Goal: Task Accomplishment & Management: Complete application form

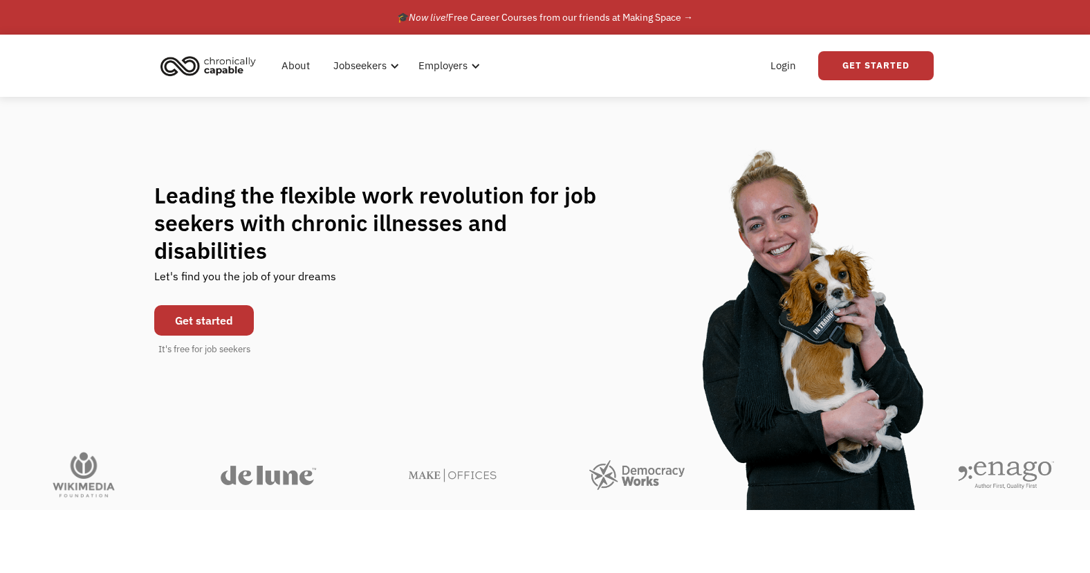
click at [217, 305] on link "Get started" at bounding box center [204, 320] width 100 height 30
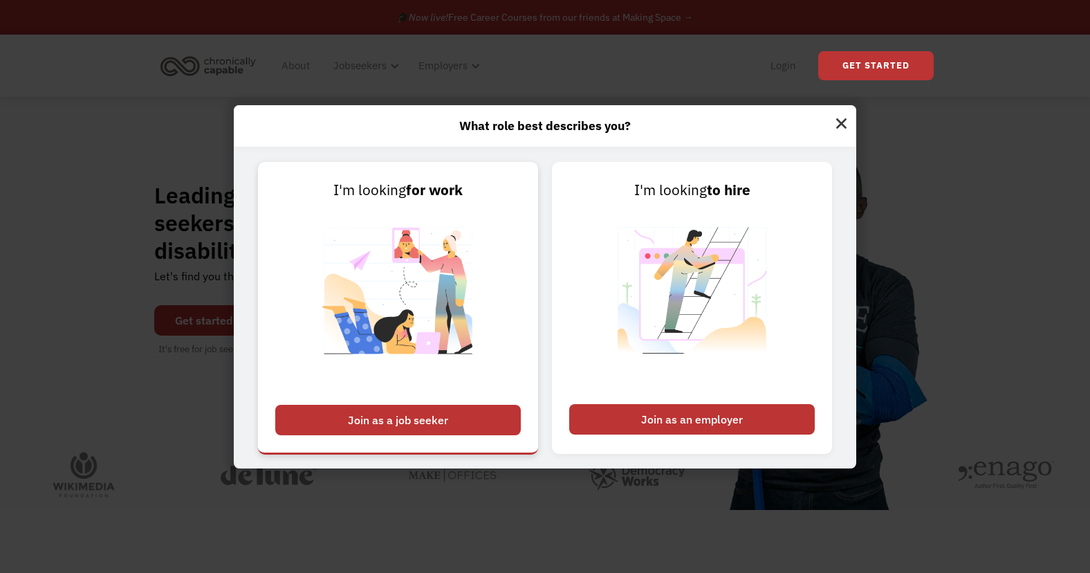
click at [356, 424] on div "Join as a job seeker" at bounding box center [398, 420] width 246 height 30
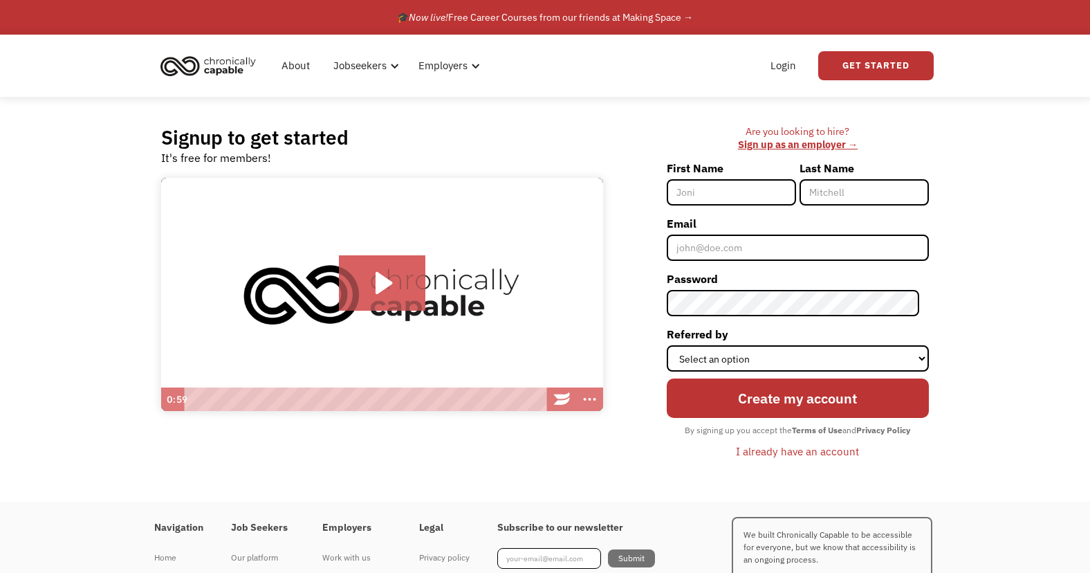
click at [212, 63] on img "home" at bounding box center [208, 65] width 104 height 30
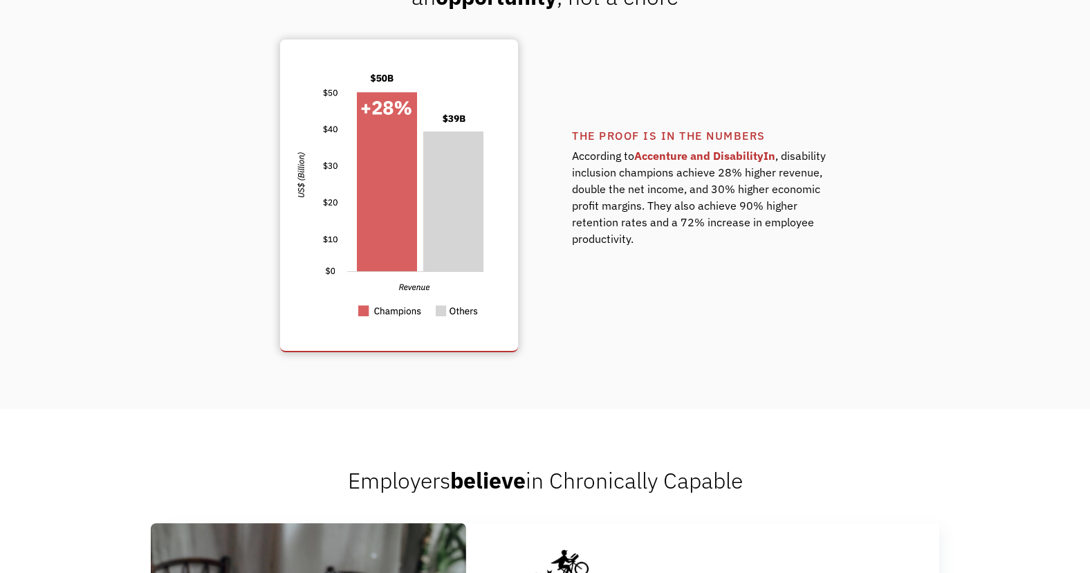
scroll to position [1383, 0]
